Goal: Transaction & Acquisition: Purchase product/service

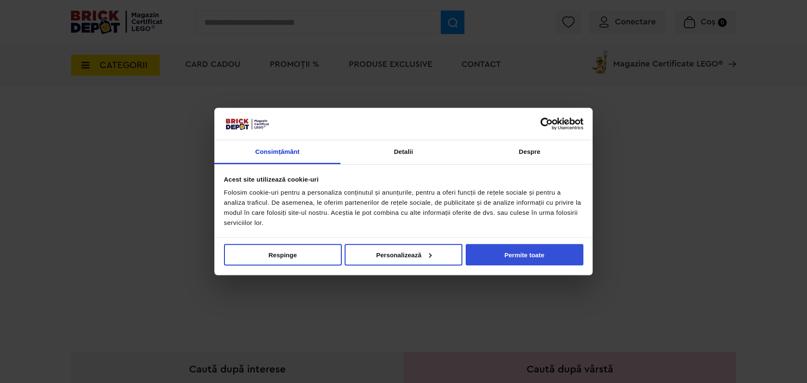
click at [518, 259] on button "Permite toate" at bounding box center [525, 254] width 118 height 21
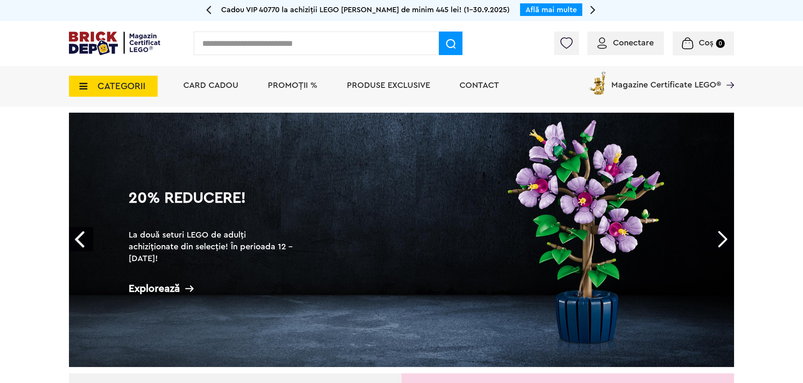
click at [412, 45] on input "text" at bounding box center [316, 44] width 245 height 24
type input "****"
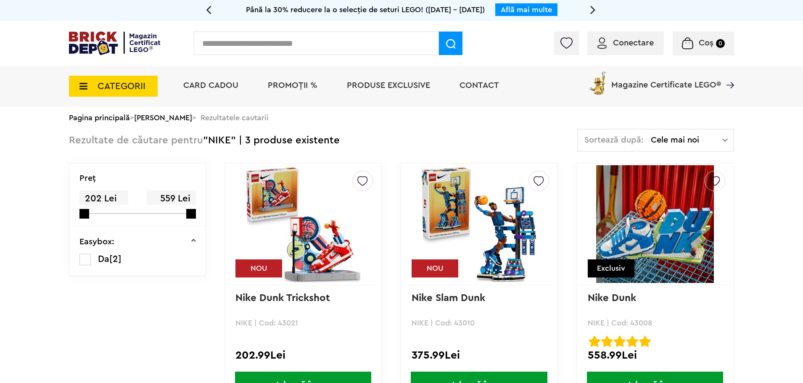
click at [339, 228] on img at bounding box center [303, 224] width 118 height 118
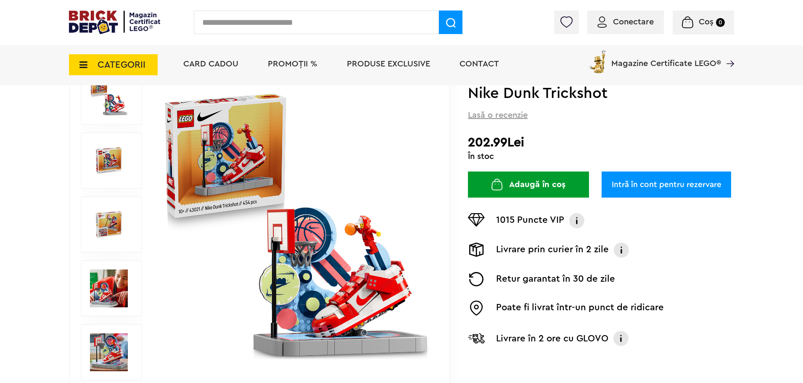
scroll to position [168, 0]
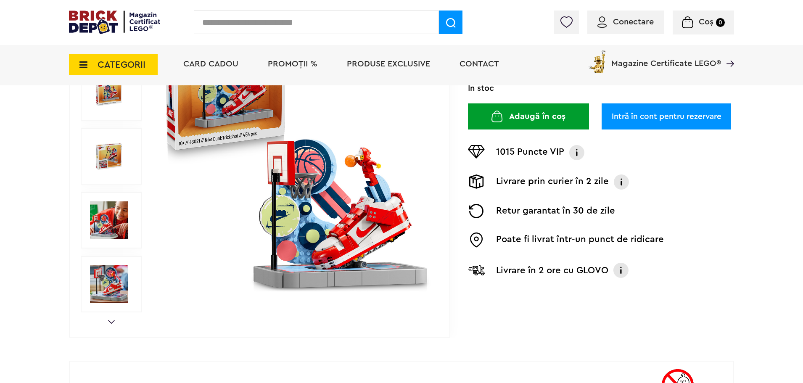
click at [111, 229] on img at bounding box center [109, 220] width 38 height 38
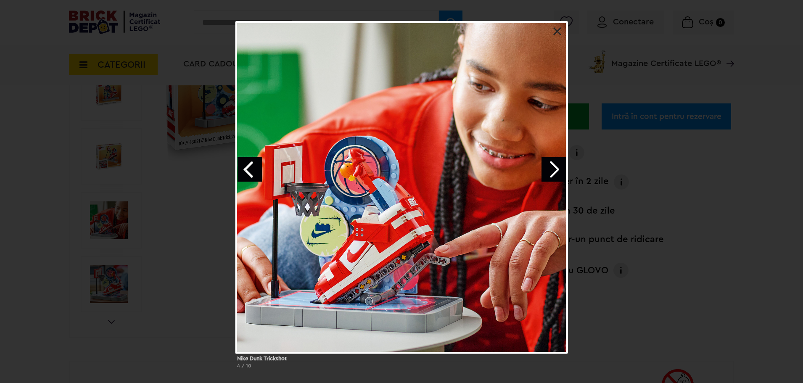
click at [541, 165] on div at bounding box center [401, 187] width 333 height 333
click at [547, 168] on link "Next image" at bounding box center [554, 169] width 24 height 24
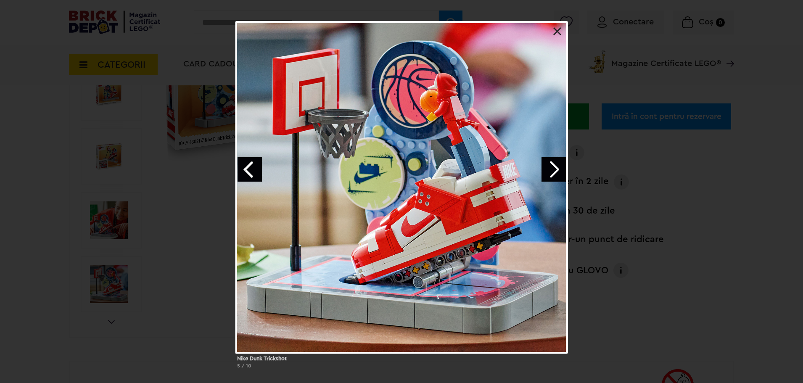
click at [552, 166] on link "Next image" at bounding box center [554, 169] width 24 height 24
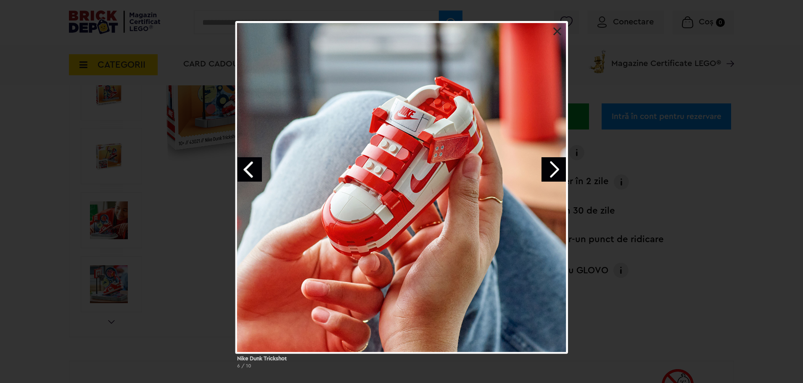
click at [552, 166] on link "Next image" at bounding box center [554, 169] width 24 height 24
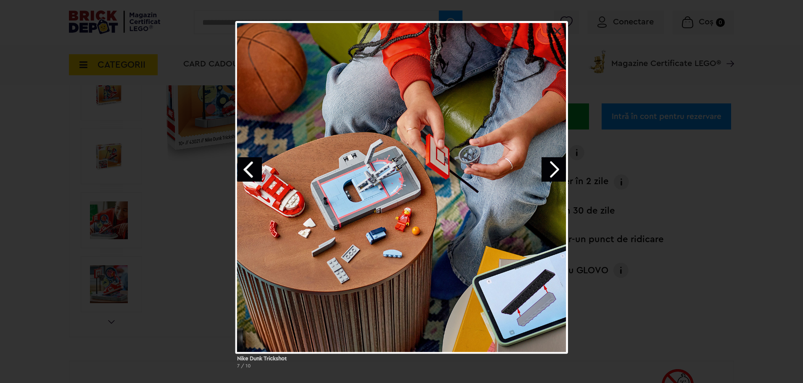
click at [552, 166] on link "Next image" at bounding box center [554, 169] width 24 height 24
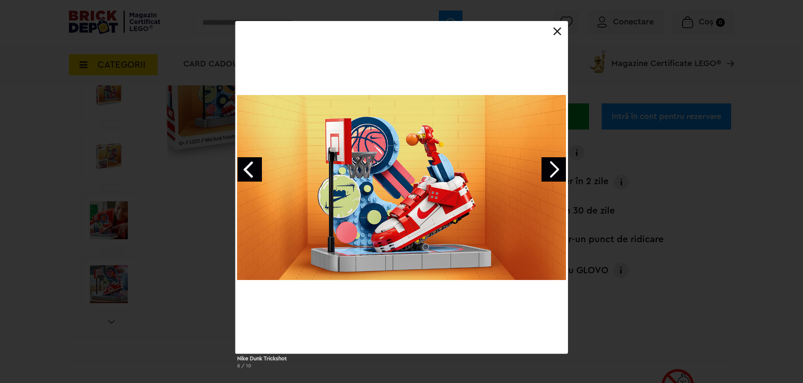
click at [552, 166] on link "Next image" at bounding box center [554, 169] width 24 height 24
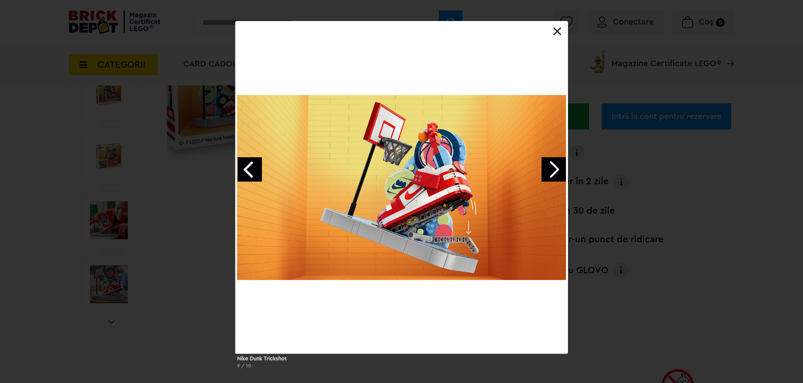
click at [555, 29] on link at bounding box center [557, 31] width 8 height 8
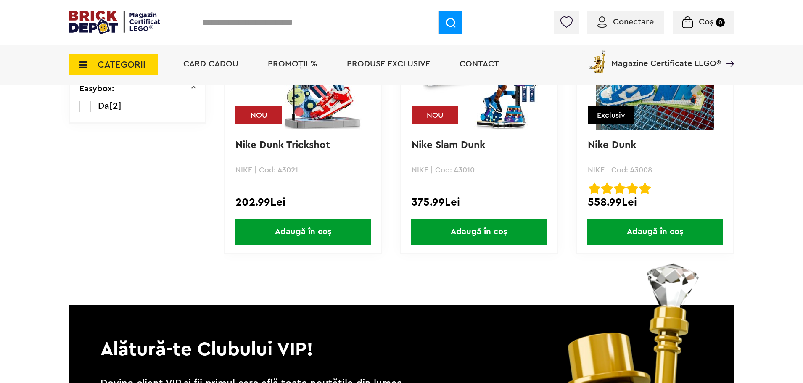
scroll to position [42, 0]
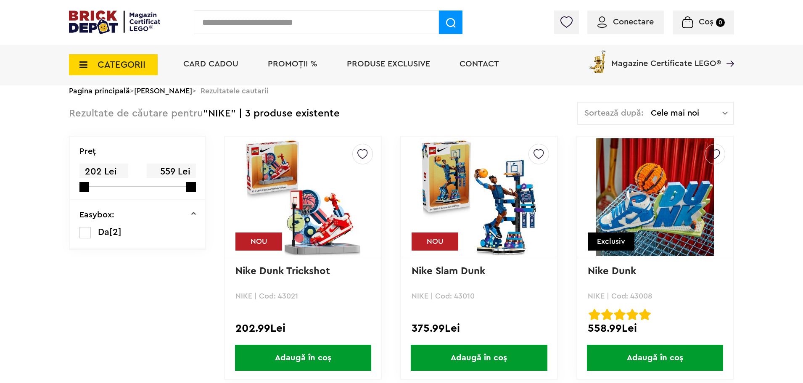
click at [526, 220] on img at bounding box center [479, 197] width 118 height 118
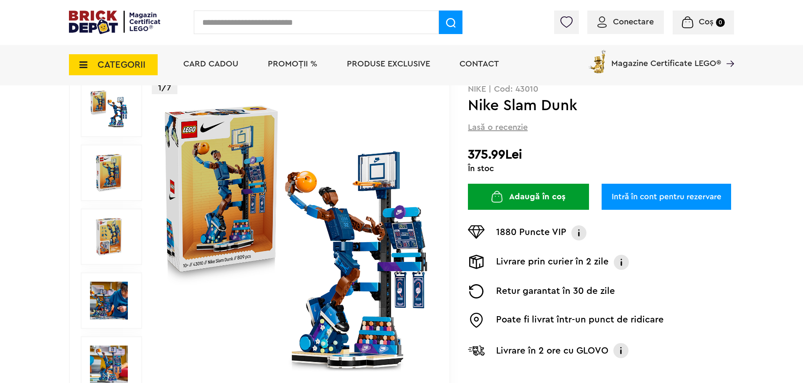
scroll to position [126, 0]
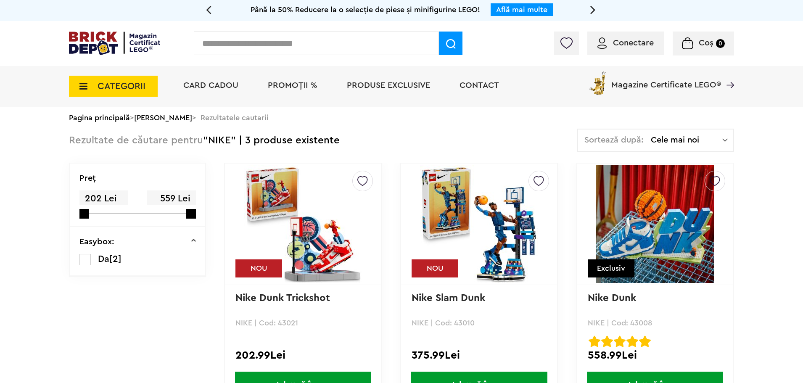
click at [289, 82] on span "PROMOȚII %" at bounding box center [293, 85] width 50 height 8
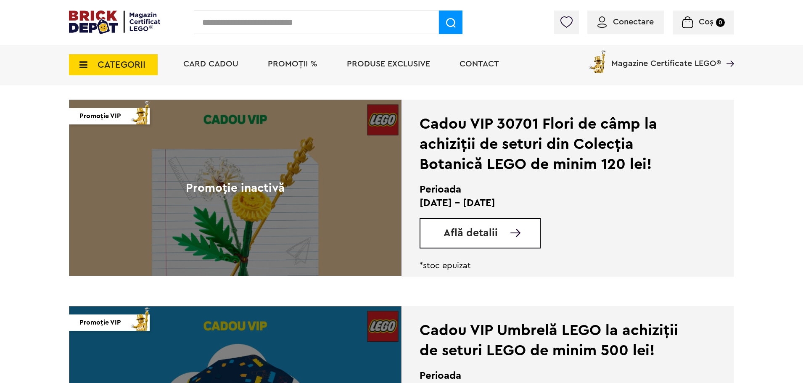
scroll to position [1514, 0]
